Goal: Obtain resource: Obtain resource

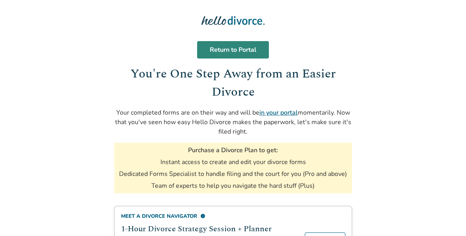
click at [226, 46] on link "Return to Portal" at bounding box center [233, 49] width 72 height 17
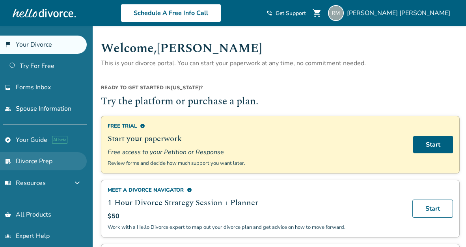
click at [64, 162] on link "list_alt_check Divorce Prep" at bounding box center [43, 161] width 87 height 18
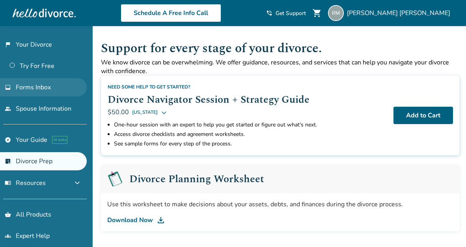
click at [39, 82] on link "inbox Forms Inbox" at bounding box center [43, 87] width 87 height 18
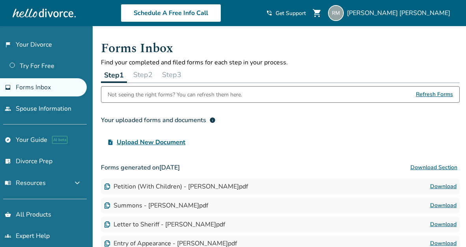
click at [148, 78] on button "Step 2" at bounding box center [143, 75] width 26 height 16
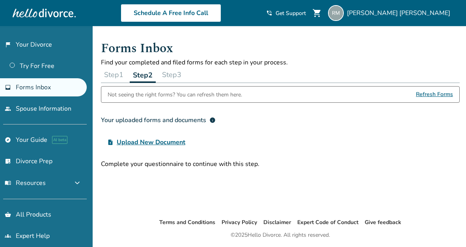
click at [174, 78] on button "Step 3" at bounding box center [172, 75] width 26 height 16
click at [146, 77] on button "Step 2" at bounding box center [143, 75] width 26 height 16
click at [121, 75] on button "Step 1" at bounding box center [114, 75] width 26 height 16
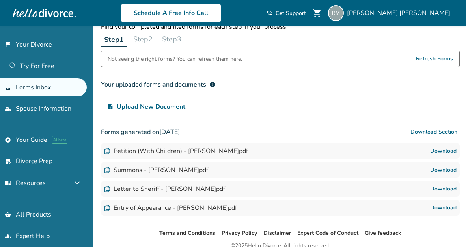
scroll to position [35, 0]
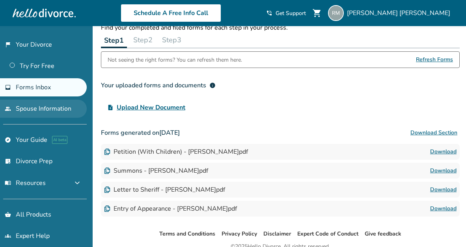
click at [60, 108] on link "people Spouse Information" at bounding box center [43, 108] width 87 height 18
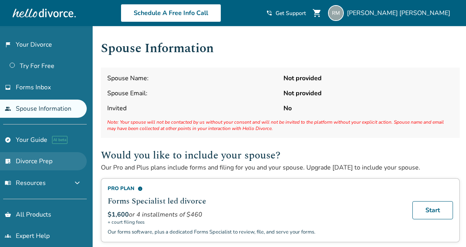
click at [44, 155] on link "list_alt_check Divorce Prep" at bounding box center [43, 161] width 87 height 18
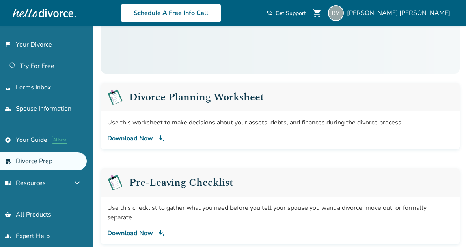
scroll to position [82, 0]
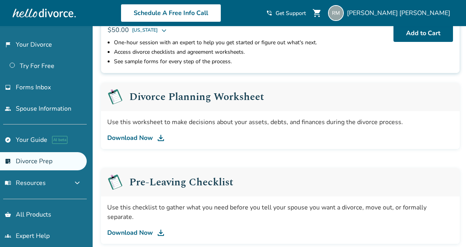
click at [152, 140] on link "Download Now" at bounding box center [280, 137] width 346 height 9
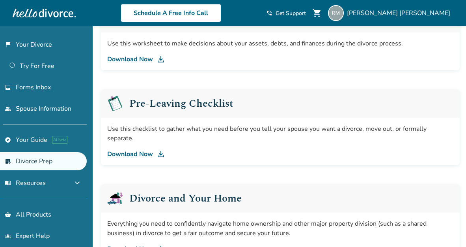
scroll to position [163, 0]
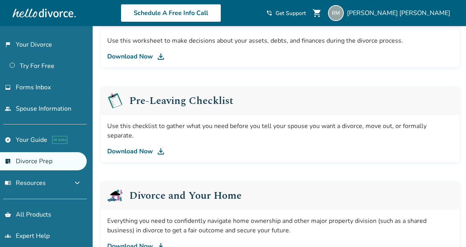
click at [150, 146] on link "Download Now" at bounding box center [280, 150] width 346 height 9
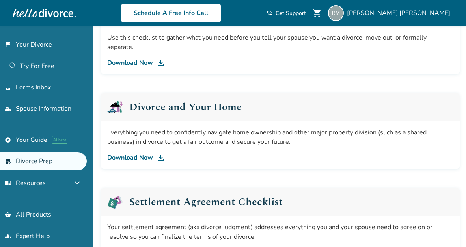
scroll to position [252, 0]
click at [146, 153] on link "Download Now" at bounding box center [280, 157] width 346 height 9
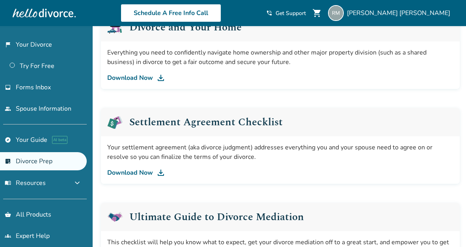
scroll to position [333, 0]
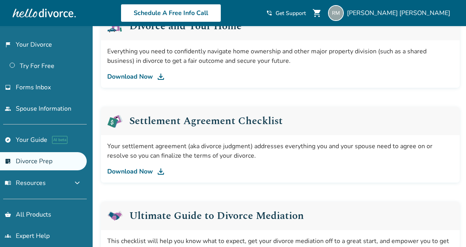
click at [150, 166] on link "Download Now" at bounding box center [280, 170] width 346 height 9
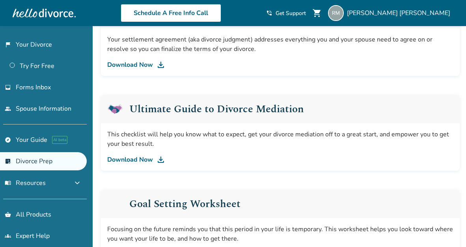
scroll to position [454, 0]
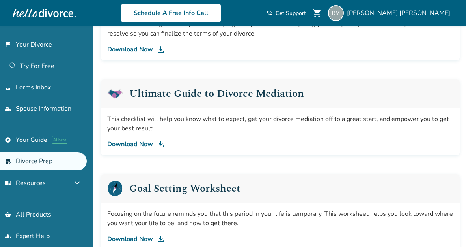
click at [139, 139] on link "Download Now" at bounding box center [280, 143] width 346 height 9
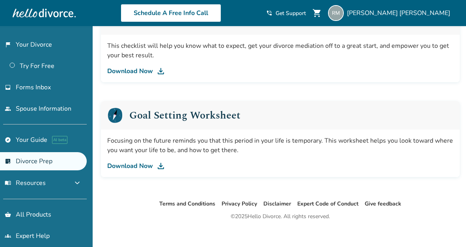
scroll to position [527, 0]
click at [143, 161] on link "Download Now" at bounding box center [280, 165] width 346 height 9
click at [116, 22] on div "Schedule A Free Info Call [PERSON_NAME] shopping_cart phone_in_talk Get Support…" at bounding box center [233, 13] width 454 height 31
click at [144, 199] on ul "Terms and Conditions Privacy Policy Disclaimer Expert Code of Conduct Give feed…" at bounding box center [281, 203] width 372 height 9
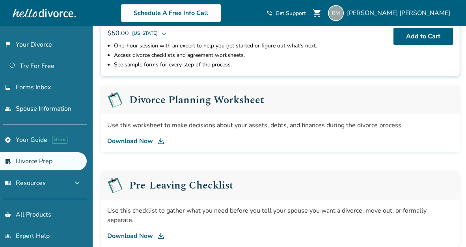
scroll to position [82, 0]
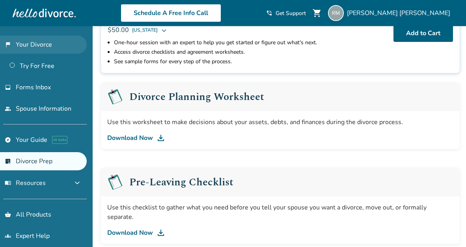
click at [62, 42] on link "flag_2 Your Divorce" at bounding box center [43, 45] width 87 height 18
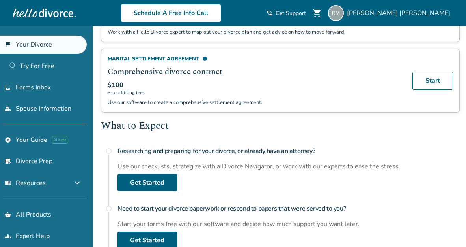
scroll to position [203, 0]
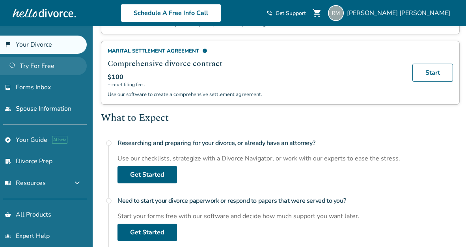
click at [64, 71] on link "Try For Free" at bounding box center [43, 66] width 87 height 18
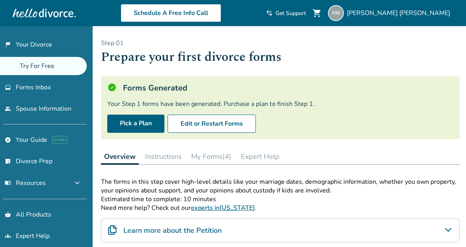
scroll to position [17, 0]
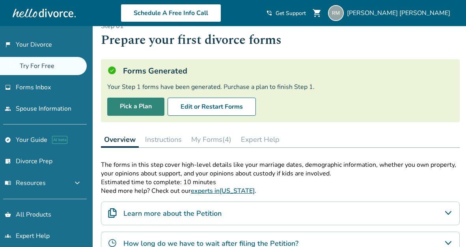
click at [131, 112] on link "Pick a Plan" at bounding box center [135, 106] width 57 height 18
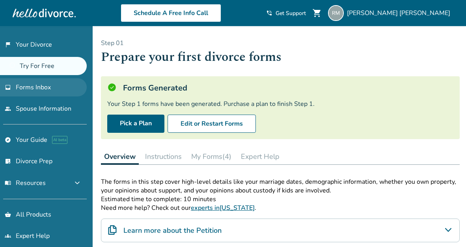
click at [61, 90] on link "inbox Forms Inbox" at bounding box center [43, 87] width 87 height 18
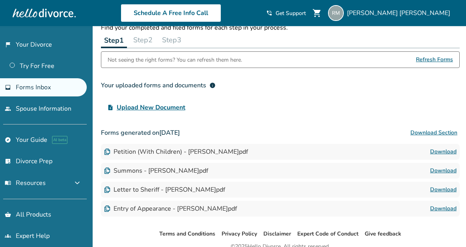
scroll to position [59, 0]
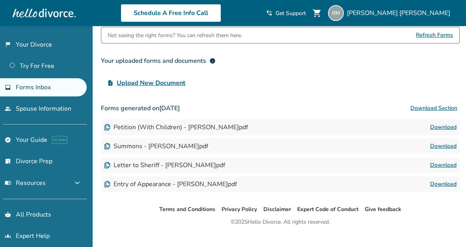
click at [437, 127] on link "Download" at bounding box center [443, 126] width 26 height 9
click at [434, 148] on link "Download" at bounding box center [443, 145] width 26 height 9
click at [441, 165] on link "Download" at bounding box center [443, 164] width 26 height 9
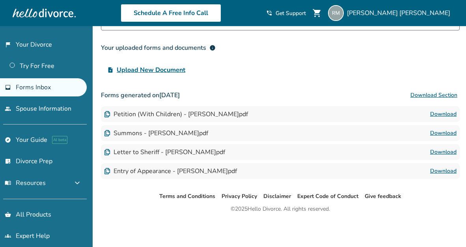
scroll to position [74, 0]
click at [437, 172] on link "Download" at bounding box center [443, 170] width 26 height 9
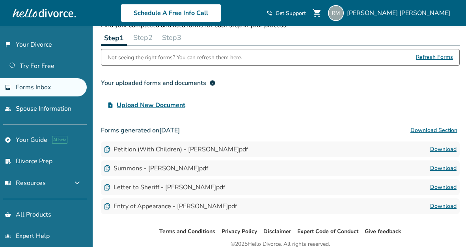
scroll to position [37, 0]
click at [62, 108] on link "people Spouse Information" at bounding box center [43, 108] width 87 height 18
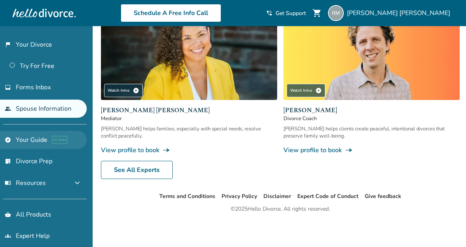
click at [41, 134] on link "explore Your Guide AI beta" at bounding box center [43, 140] width 87 height 18
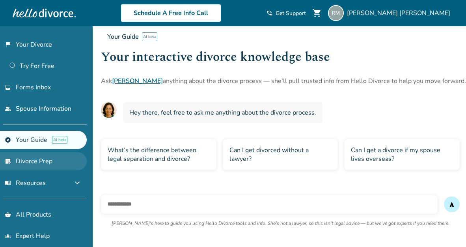
click at [55, 159] on link "list_alt_check Divorce Prep" at bounding box center [43, 161] width 87 height 18
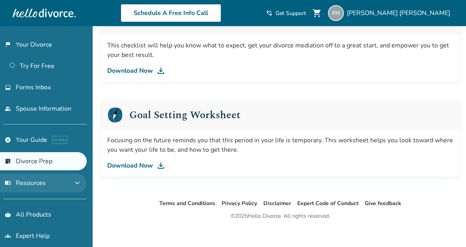
scroll to position [527, 0]
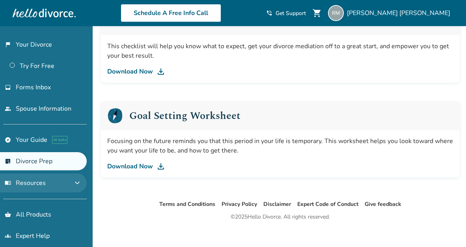
click at [80, 187] on span "expand_more" at bounding box center [77, 182] width 9 height 9
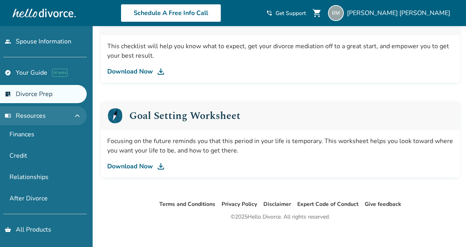
scroll to position [68, 0]
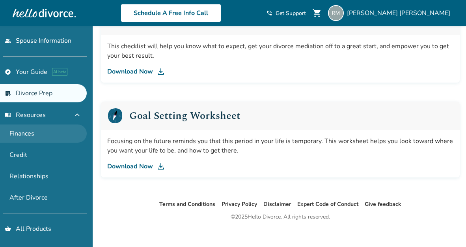
click at [30, 131] on link "Finances" at bounding box center [43, 133] width 87 height 18
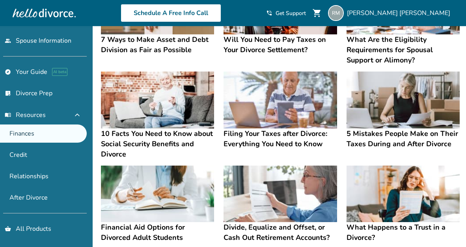
scroll to position [222, 0]
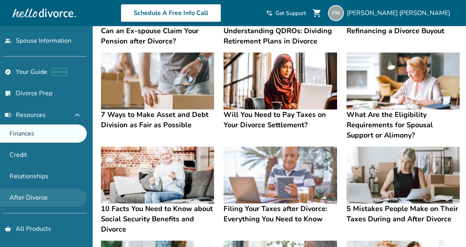
click at [49, 196] on link "After Divorce" at bounding box center [43, 197] width 87 height 18
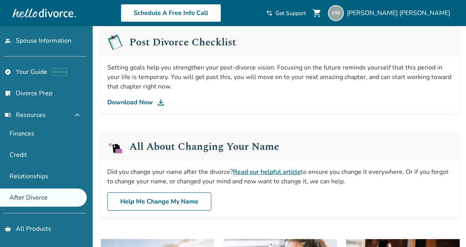
scroll to position [256, 0]
click at [155, 97] on link "Download Now" at bounding box center [280, 101] width 346 height 9
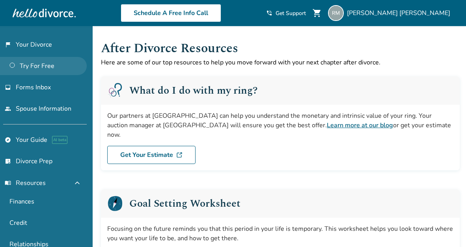
scroll to position [0, 0]
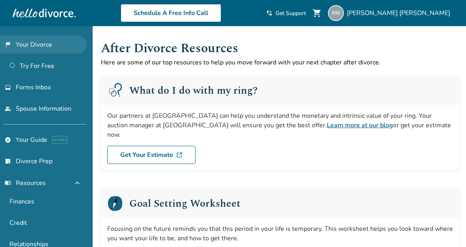
click at [53, 47] on link "flag_2 Your Divorce" at bounding box center [43, 45] width 87 height 18
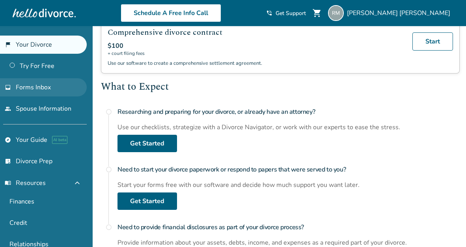
click at [52, 92] on link "inbox Forms Inbox" at bounding box center [43, 87] width 87 height 18
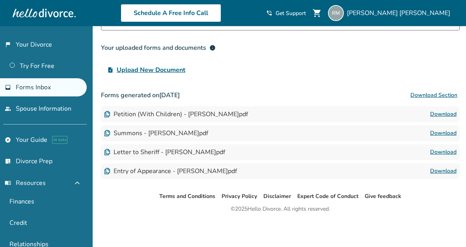
click at [448, 116] on link "Download" at bounding box center [443, 113] width 26 height 9
